Goal: Transaction & Acquisition: Purchase product/service

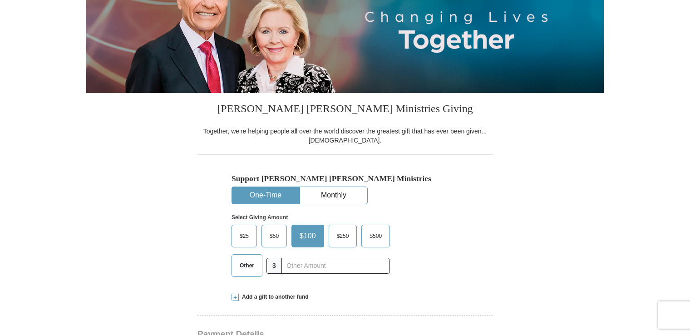
scroll to position [227, 0]
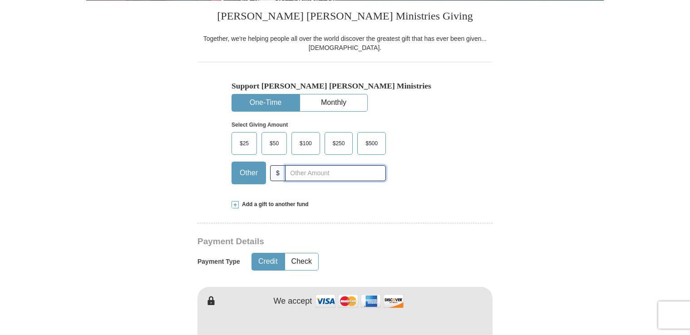
click at [294, 173] on input "text" at bounding box center [335, 173] width 101 height 16
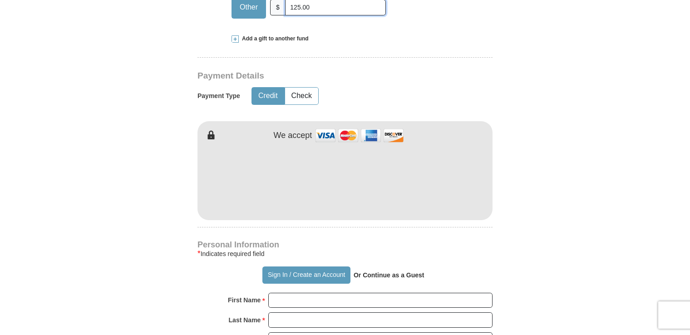
scroll to position [409, 0]
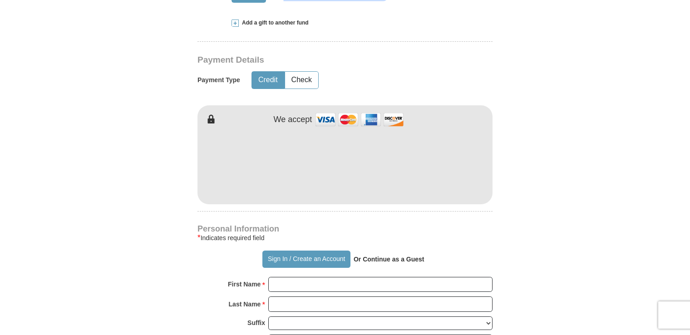
type input "125.00"
click at [306, 257] on button "Sign In / Create an Account" at bounding box center [306, 259] width 88 height 17
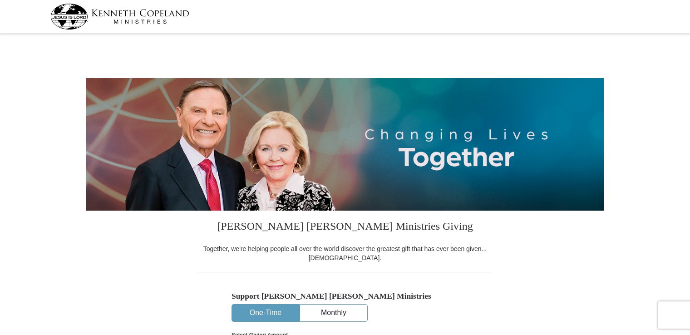
select select "LA"
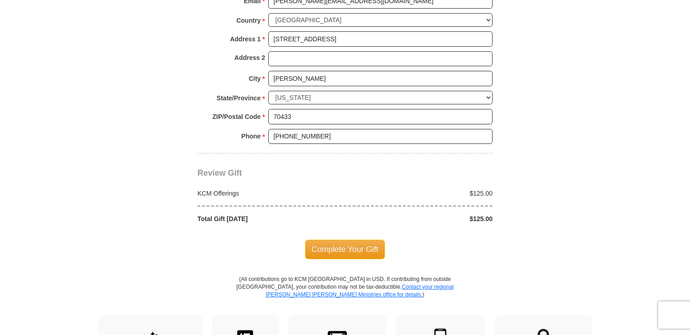
scroll to position [772, 0]
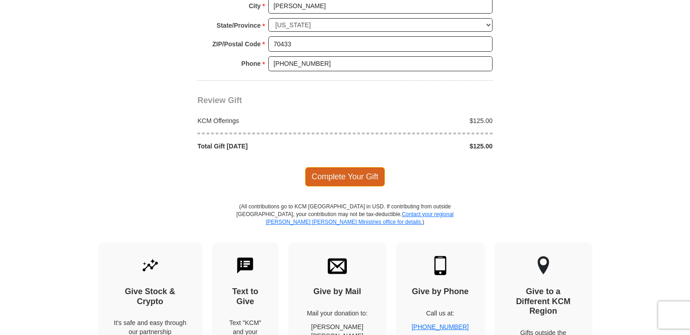
click at [363, 173] on span "Complete Your Gift" at bounding box center [345, 176] width 80 height 19
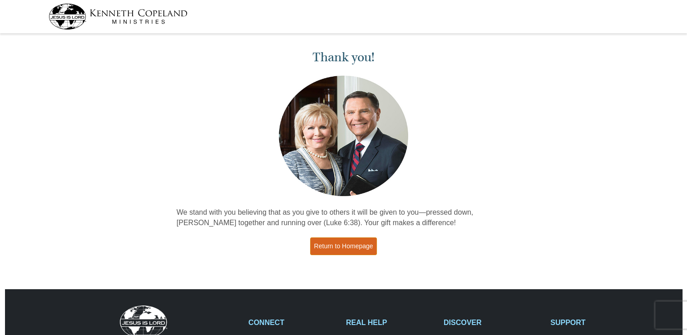
click at [341, 249] on link "Return to Homepage" at bounding box center [343, 247] width 67 height 18
